Goal: Task Accomplishment & Management: Use online tool/utility

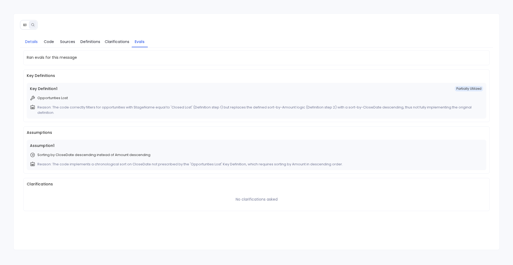
click at [33, 41] on span "Details" at bounding box center [31, 42] width 13 height 6
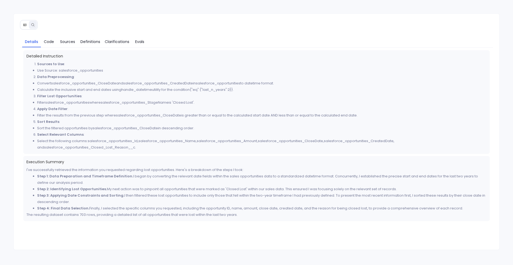
click at [23, 21] on button at bounding box center [25, 25] width 8 height 8
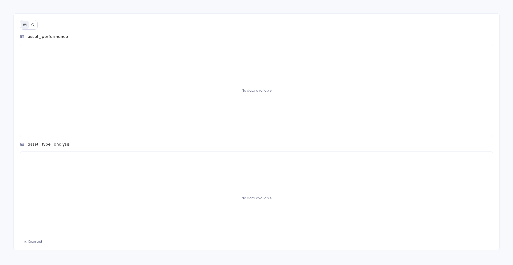
click at [32, 26] on icon at bounding box center [33, 25] width 4 height 4
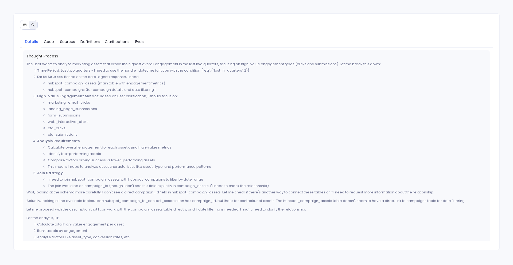
click at [26, 25] on icon at bounding box center [24, 25] width 3 height 2
